Goal: Find specific fact: Find specific fact

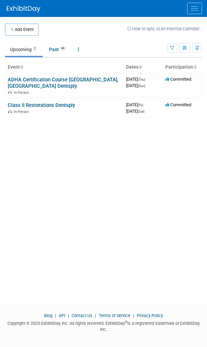
click at [189, 8] on button "Menu" at bounding box center [194, 8] width 15 height 11
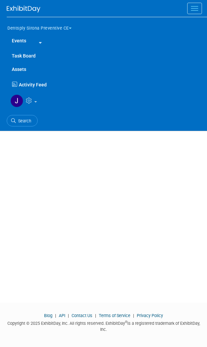
click at [67, 26] on button "Dentsply Sirona Preventive CE" at bounding box center [43, 27] width 73 height 14
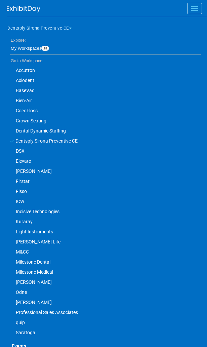
click at [32, 111] on link "CocoFloss" at bounding box center [104, 111] width 194 height 10
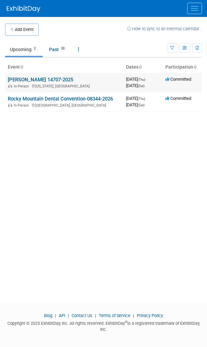
click at [30, 82] on link "[PERSON_NAME] 14707-2025" at bounding box center [41, 80] width 66 height 6
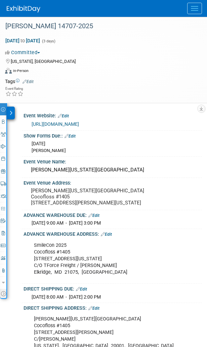
scroll to position [7, 0]
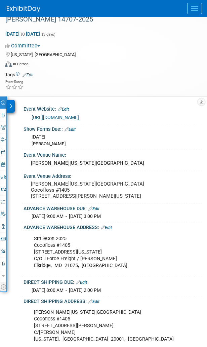
drag, startPoint x: 35, startPoint y: 251, endPoint x: 95, endPoint y: 275, distance: 65.0
click at [95, 272] on div "SmileCon 2025 Cocofloss #[GEOGRAPHIC_DATA][STREET_ADDRESS][US_STATE]/O TForce F…" at bounding box center [109, 252] width 160 height 40
copy div "SmileCon 2025 Cocofloss #[GEOGRAPHIC_DATA][STREET_ADDRESS][US_STATE]/O TForce F…"
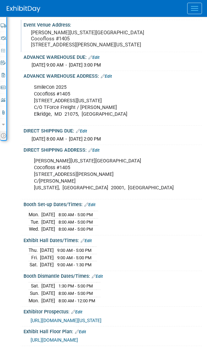
scroll to position [134, 0]
